Goal: Check status: Check status

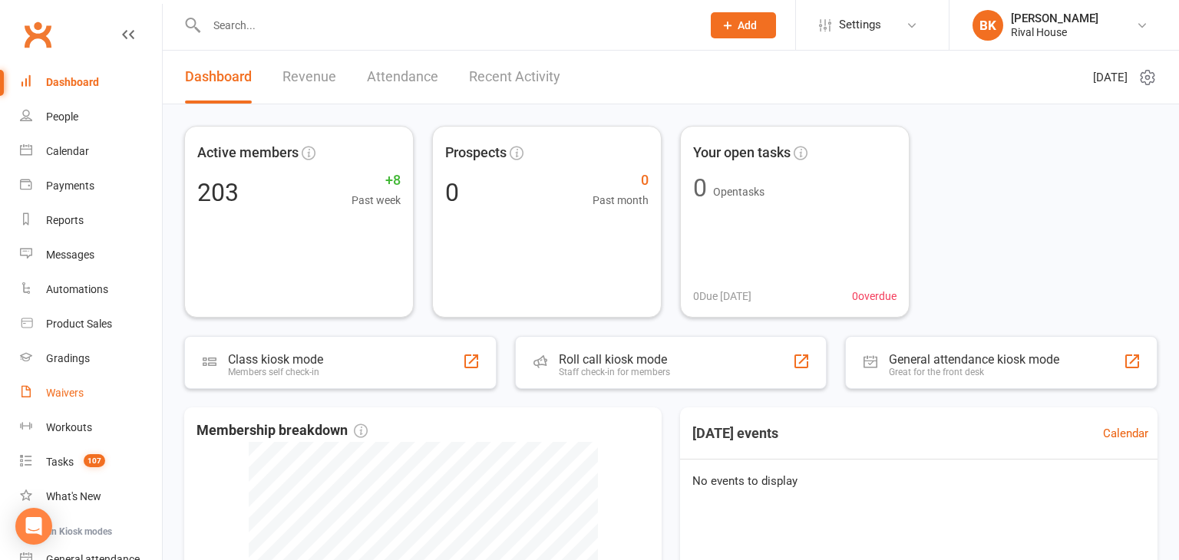
click at [68, 392] on div "Waivers" at bounding box center [65, 393] width 38 height 12
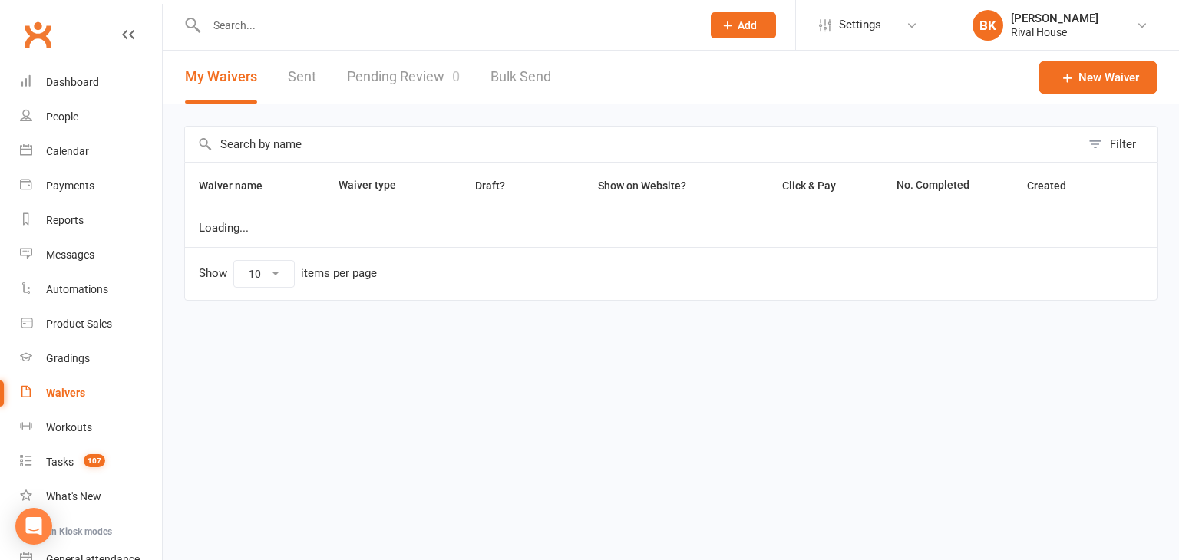
select select "100"
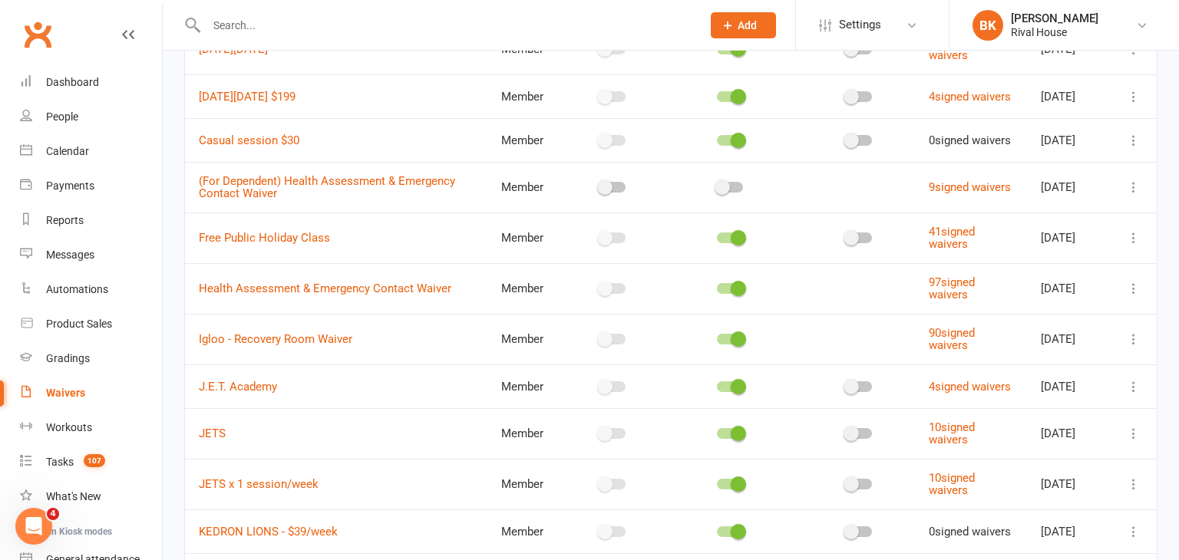
scroll to position [848, 0]
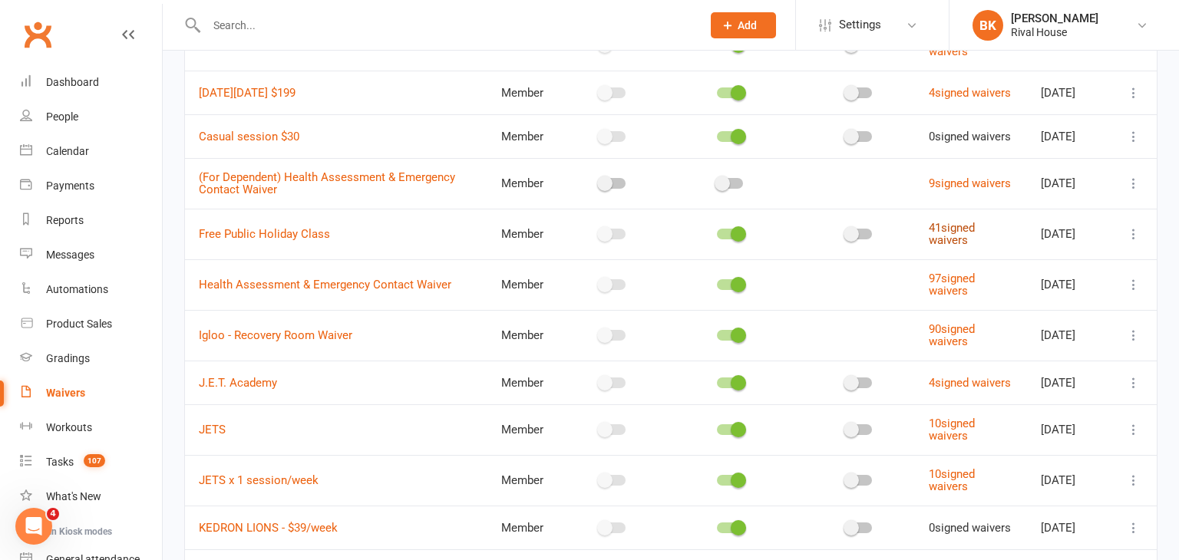
click at [954, 248] on link "41 signed waivers" at bounding box center [952, 234] width 46 height 27
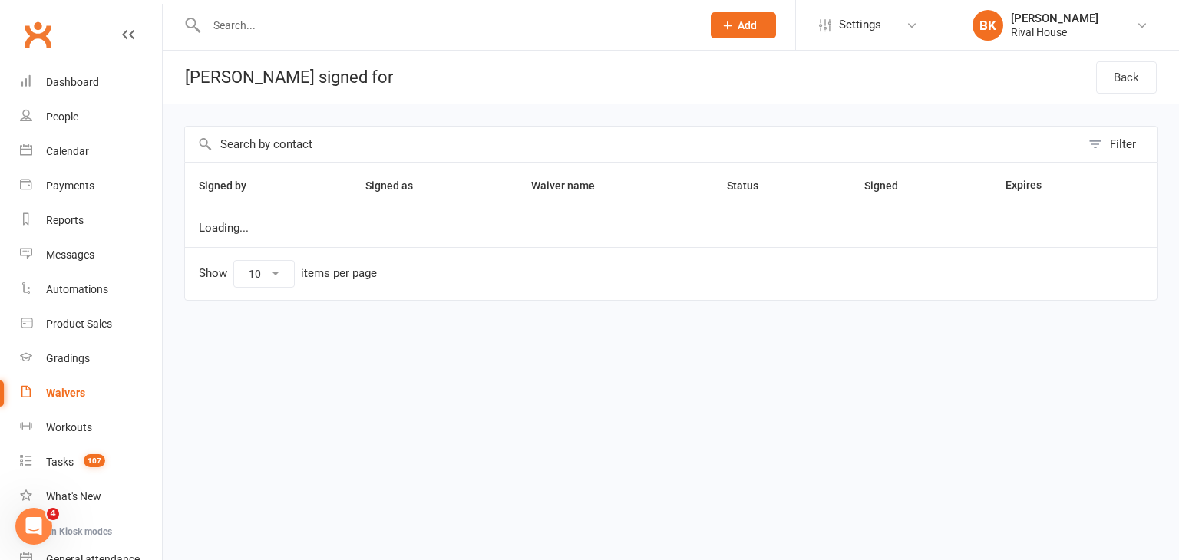
select select "50"
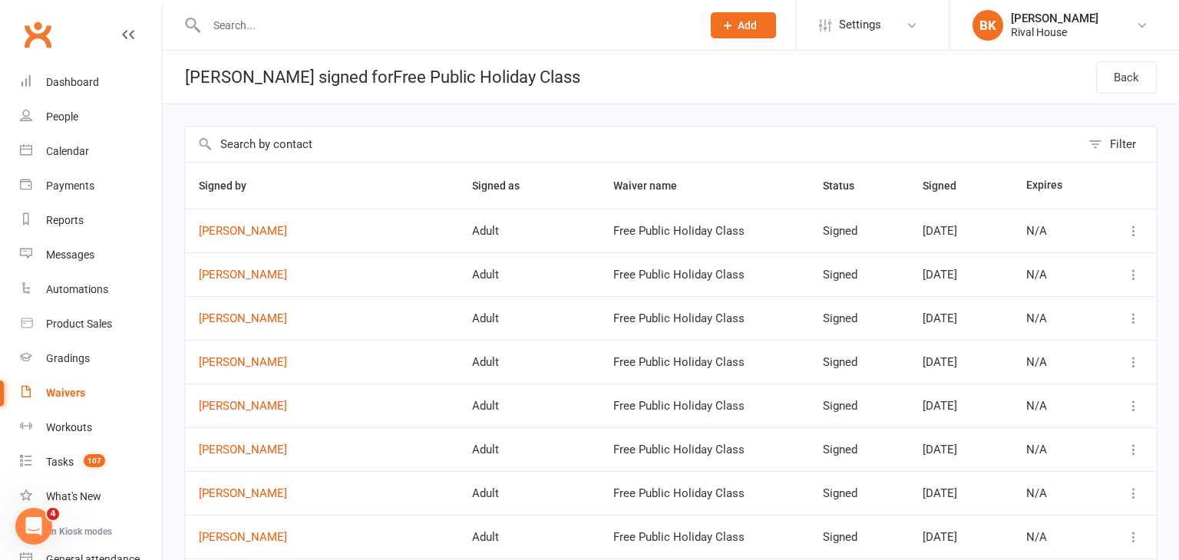
click at [1086, 143] on button "Filter" at bounding box center [1119, 144] width 76 height 35
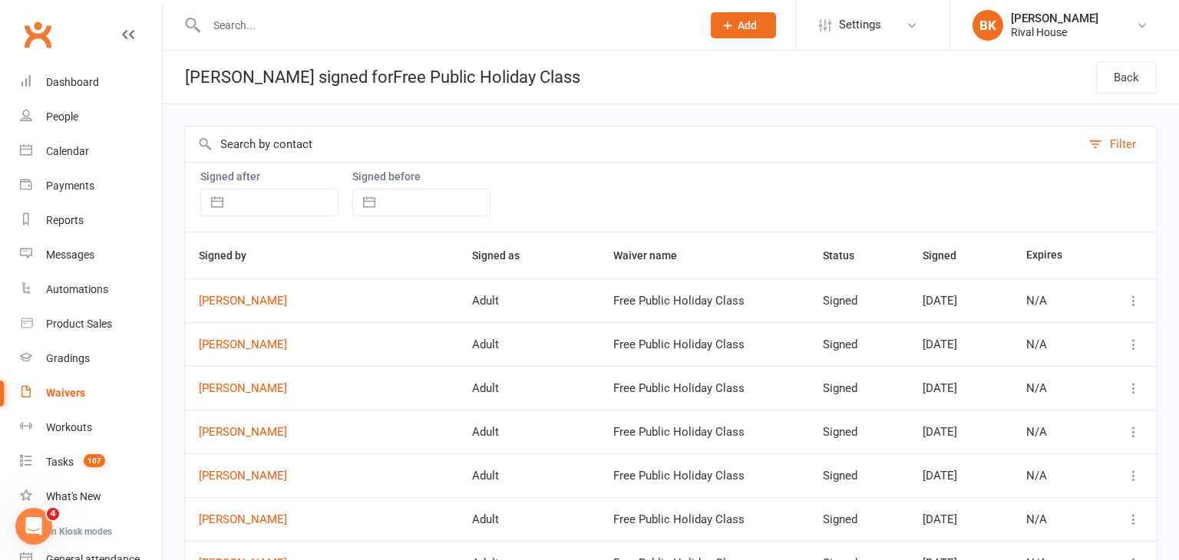
click at [320, 196] on input "text" at bounding box center [284, 203] width 107 height 26
select select "6"
select select "2025"
select select "7"
select select "2025"
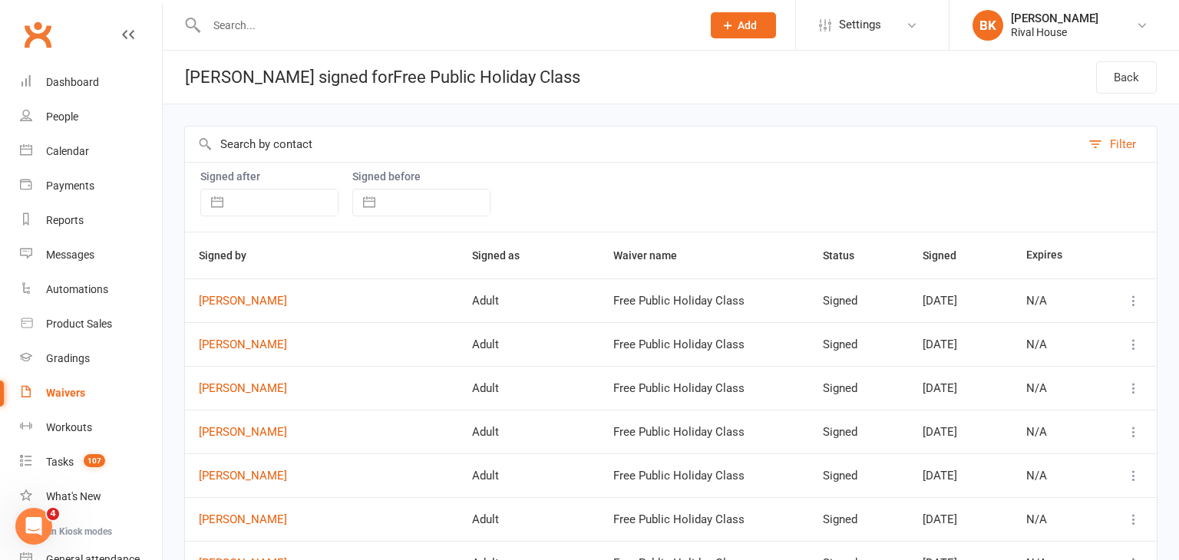
select select "8"
select select "2025"
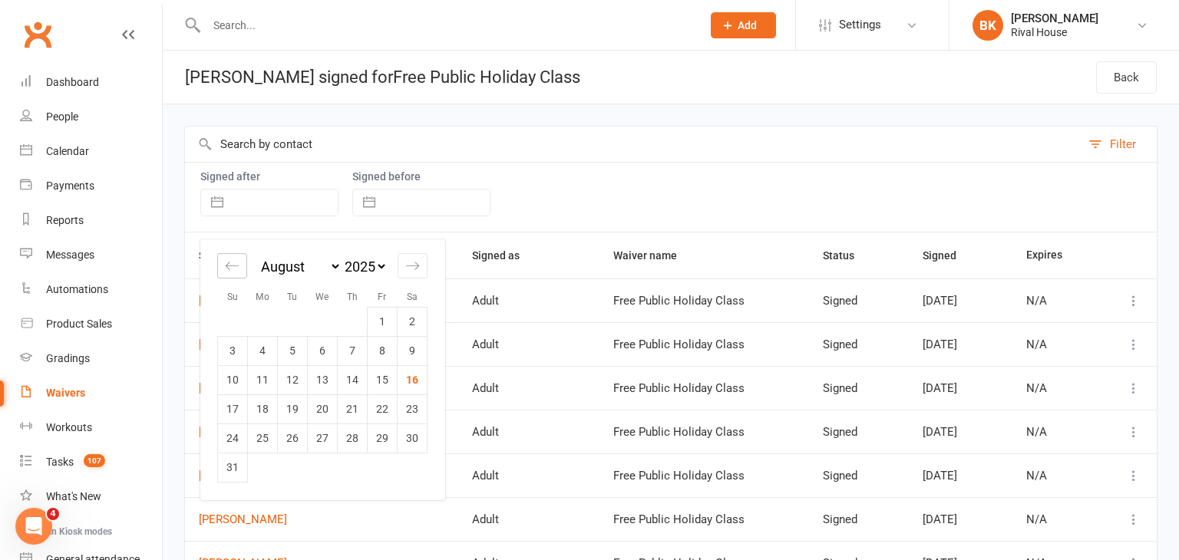
click at [228, 264] on icon "Move backward to switch to the previous month." at bounding box center [232, 266] width 15 height 15
select select "5"
select select "2025"
click at [289, 321] on td "1" at bounding box center [293, 321] width 30 height 29
type input "01 Jul 2025"
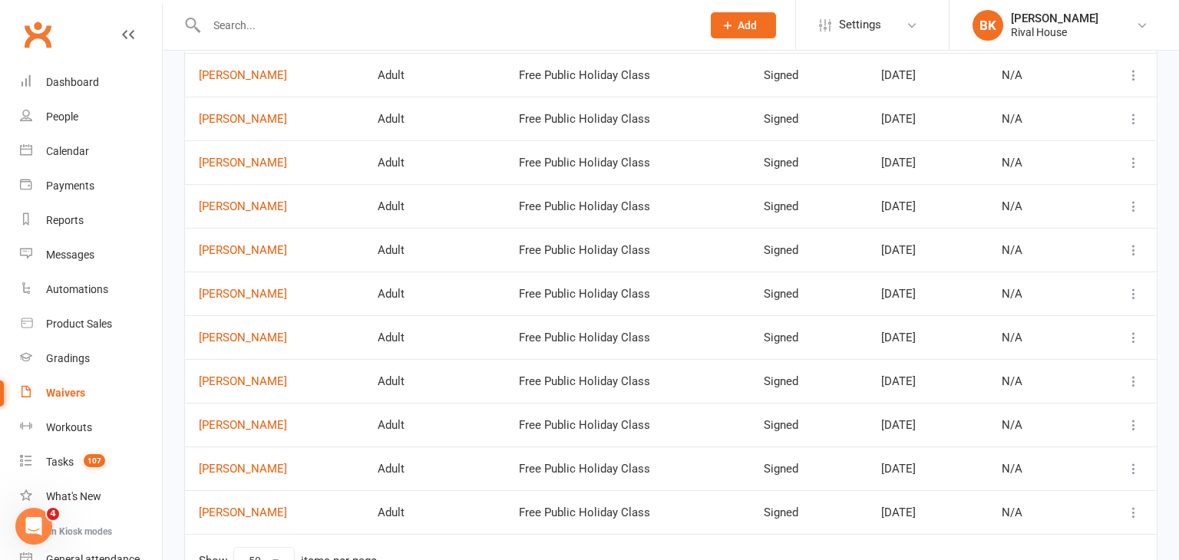
scroll to position [882, 0]
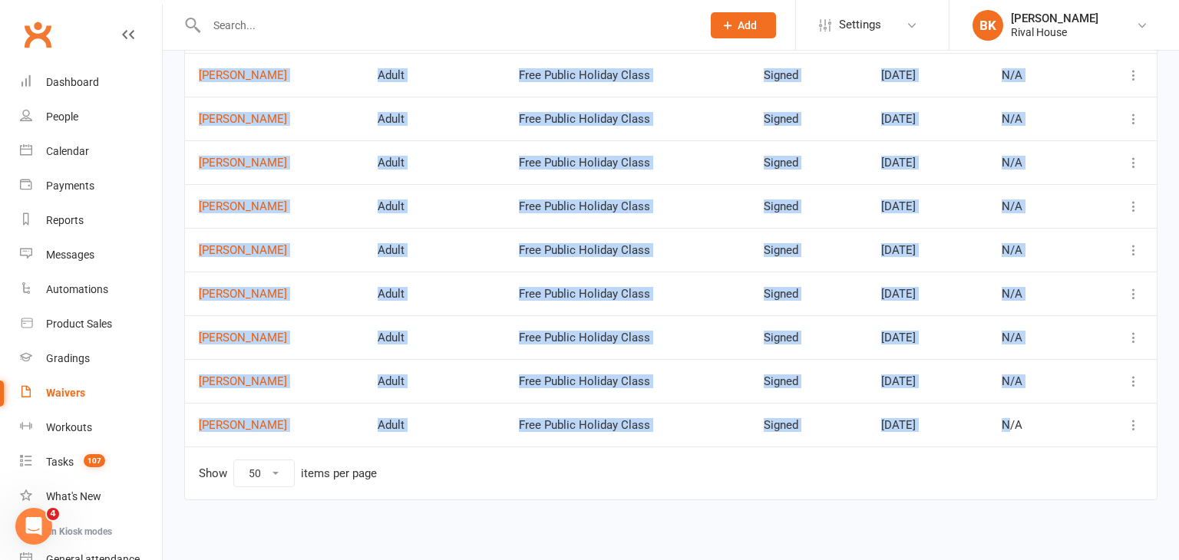
drag, startPoint x: 192, startPoint y: 66, endPoint x: 1017, endPoint y: 434, distance: 902.9
copy table "Signed by Signed as Waiver name Status Signed Expires Maideyi Collins Adult Fre…"
